Goal: Navigation & Orientation: Find specific page/section

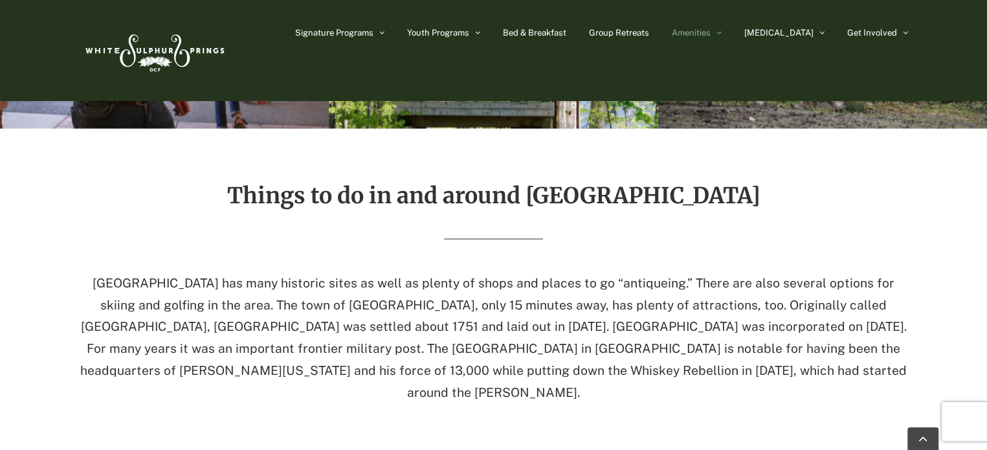
scroll to position [2616, 0]
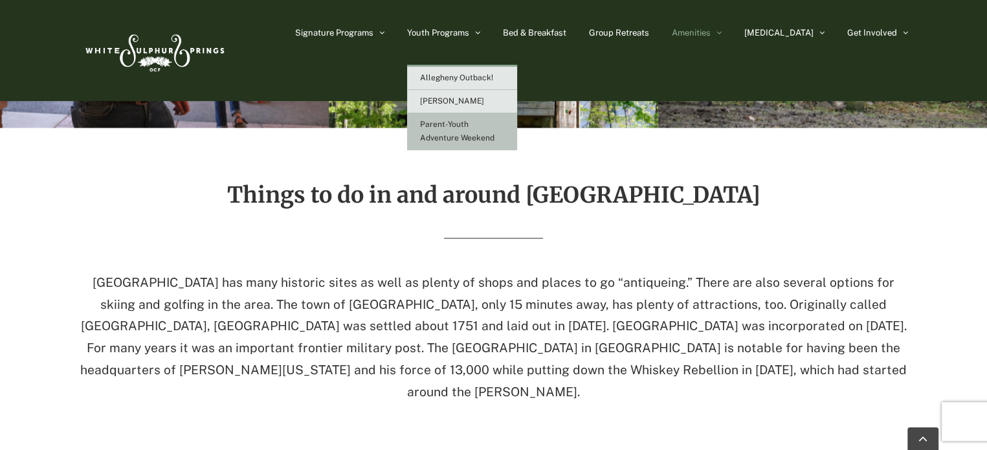
click at [493, 131] on link "Parent-Youth Adventure Weekend" at bounding box center [462, 131] width 110 height 37
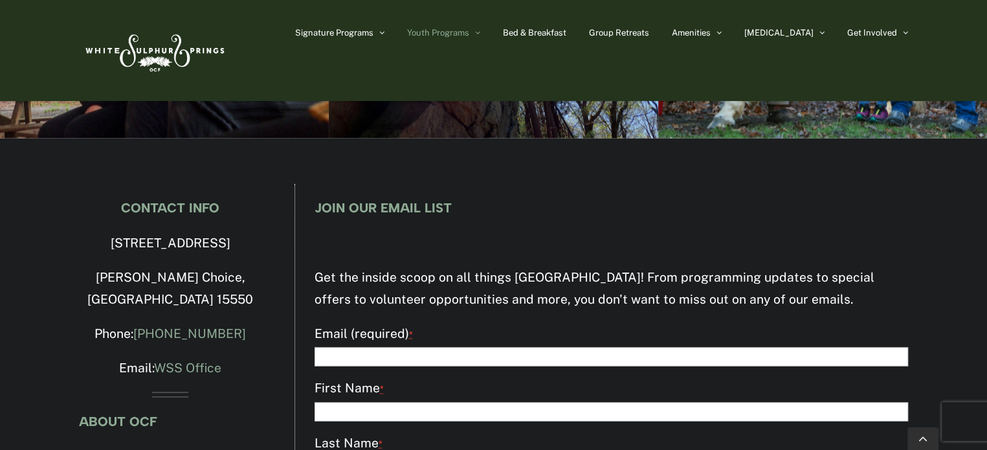
scroll to position [2548, 0]
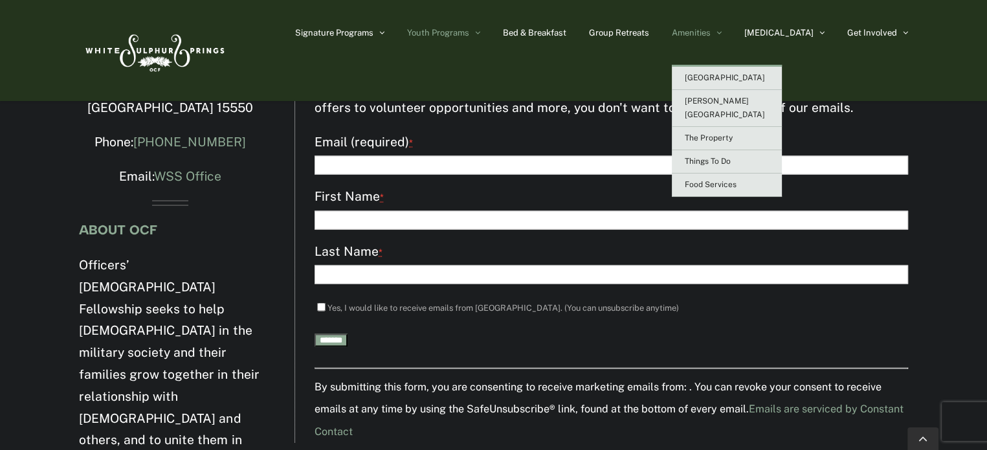
click at [710, 31] on span "Amenities" at bounding box center [691, 32] width 39 height 8
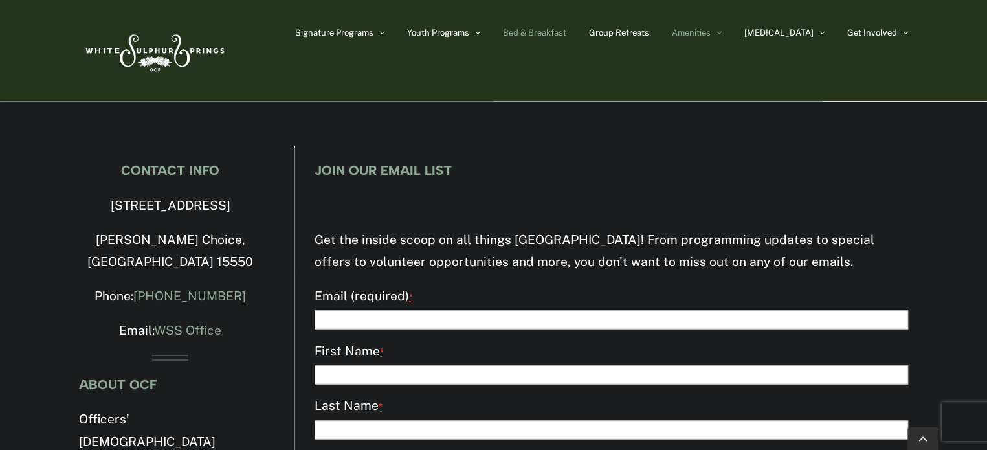
scroll to position [2030, 0]
